Goal: Communication & Community: Answer question/provide support

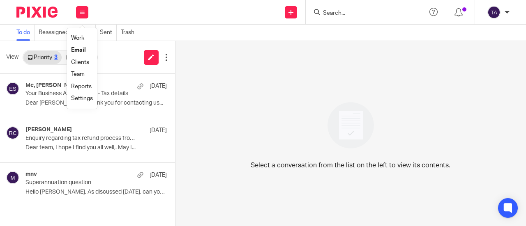
click at [79, 46] on li "Email" at bounding box center [82, 50] width 22 height 12
click at [77, 50] on link "Email" at bounding box center [78, 50] width 15 height 6
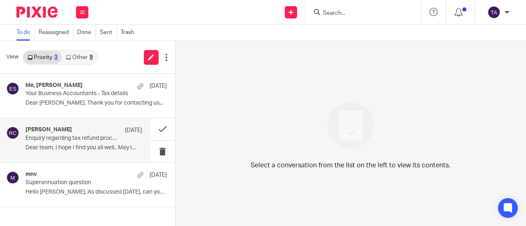
click at [46, 146] on p "Dear team, I hope I find you all well,. May I..." at bounding box center [83, 148] width 117 height 7
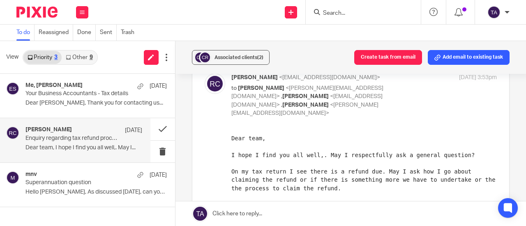
scroll to position [123, 0]
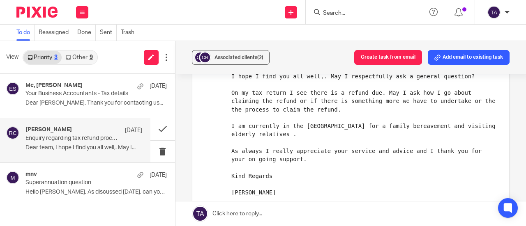
click at [422, 196] on pre "Dear team, I hope I find you all well,. May I respectfully ask a general questi…" at bounding box center [363, 126] width 265 height 142
click at [462, 104] on pre "Dear team, I hope I find you all well,. May I respectfully ask a general questi…" at bounding box center [363, 126] width 265 height 142
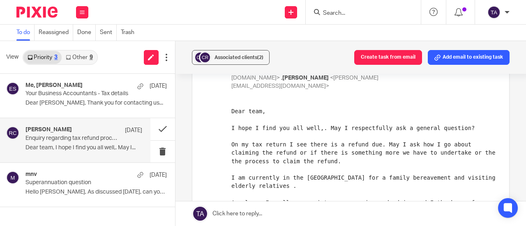
scroll to position [0, 0]
